Goal: Book appointment/travel/reservation

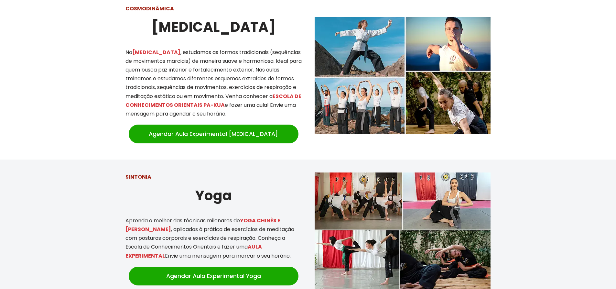
scroll to position [582, 0]
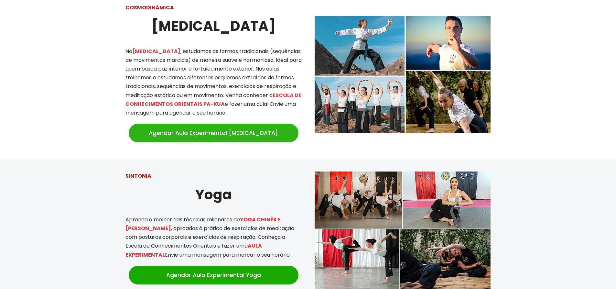
click at [228, 125] on link "Agendar Aula Experimental Tai Chi" at bounding box center [214, 132] width 170 height 19
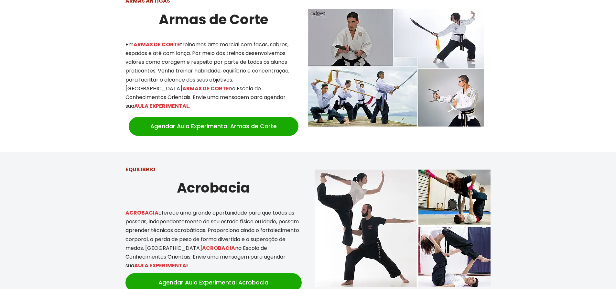
scroll to position [937, 0]
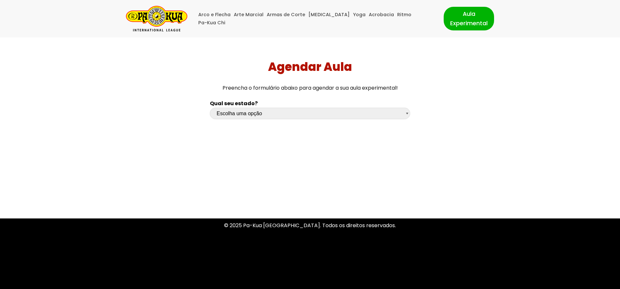
click at [327, 118] on select "Escolha uma opção [GEOGRAPHIC_DATA] [GEOGRAPHIC_DATA] [GEOGRAPHIC_DATA] [GEOGRA…" at bounding box center [310, 113] width 200 height 11
select select "sp"
click at [210, 108] on select "Escolha uma opção [GEOGRAPHIC_DATA] [GEOGRAPHIC_DATA] [GEOGRAPHIC_DATA] [GEOGRA…" at bounding box center [310, 113] width 200 height 11
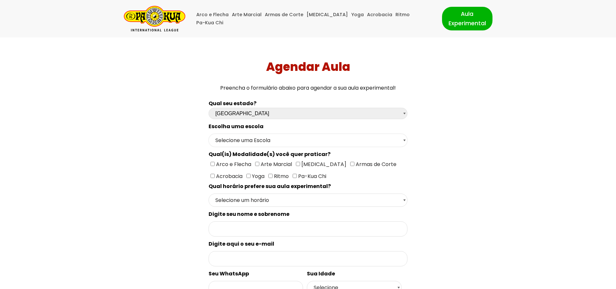
click at [257, 139] on select "Selecione uma Escola [GEOGRAPHIC_DATA] - Escola [GEOGRAPHIC_DATA] - [GEOGRAPHIC…" at bounding box center [307, 139] width 199 height 13
click at [153, 116] on div "Qual seu estado? Escolha uma opção [GEOGRAPHIC_DATA] [GEOGRAPHIC_DATA] [GEOGRAP…" at bounding box center [307, 265] width 431 height 339
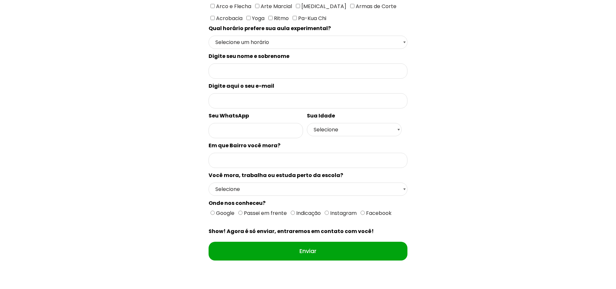
scroll to position [162, 0]
